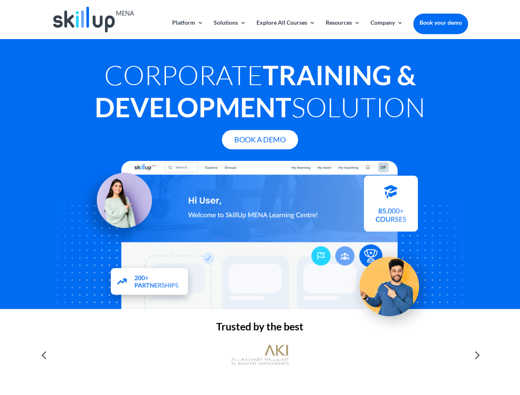
click at [260, 198] on div at bounding box center [260, 235] width 416 height 148
click at [229, 29] on link "Solutions" at bounding box center [230, 29] width 33 height 19
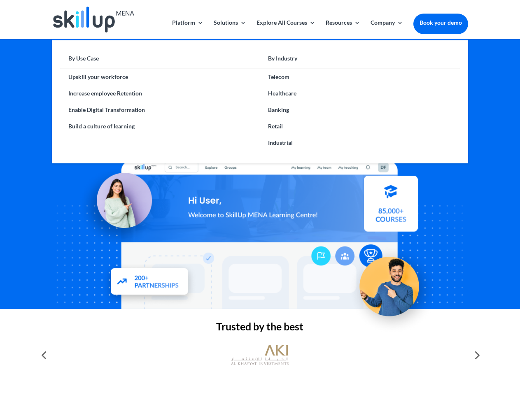
click at [285, 29] on link "Explore All Courses" at bounding box center [285, 29] width 59 height 19
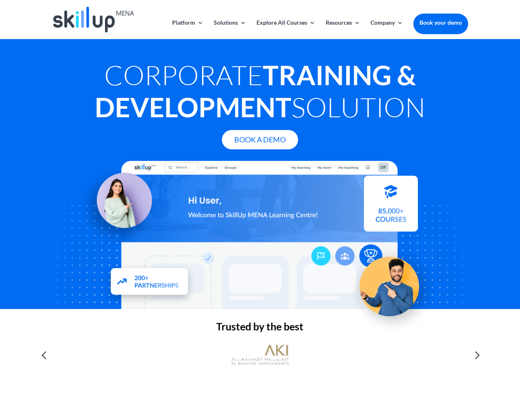
click at [342, 29] on link "Resources" at bounding box center [343, 29] width 35 height 19
click at [387, 29] on link "Company" at bounding box center [386, 29] width 33 height 19
click at [260, 355] on img at bounding box center [260, 355] width 58 height 29
